Goal: Use online tool/utility: Utilize a website feature to perform a specific function

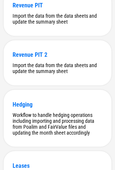
scroll to position [2822, 0]
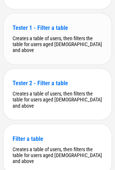
click at [66, 53] on div "Creates a table of users, then filters the table for users aged 21 and above" at bounding box center [58, 44] width 90 height 18
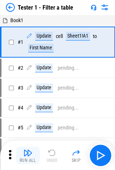
click at [35, 151] on button "Run All" at bounding box center [28, 156] width 24 height 18
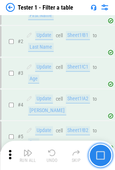
click at [93, 160] on button "button" at bounding box center [100, 156] width 24 height 24
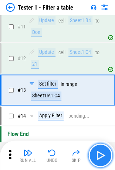
scroll to position [335, 0]
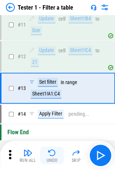
click at [57, 154] on button "Undo" at bounding box center [52, 156] width 24 height 18
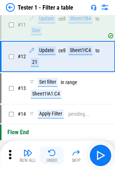
click at [57, 154] on button "Undo" at bounding box center [52, 156] width 24 height 18
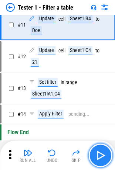
click at [99, 154] on img "button" at bounding box center [100, 156] width 12 height 12
